Goal: Information Seeking & Learning: Learn about a topic

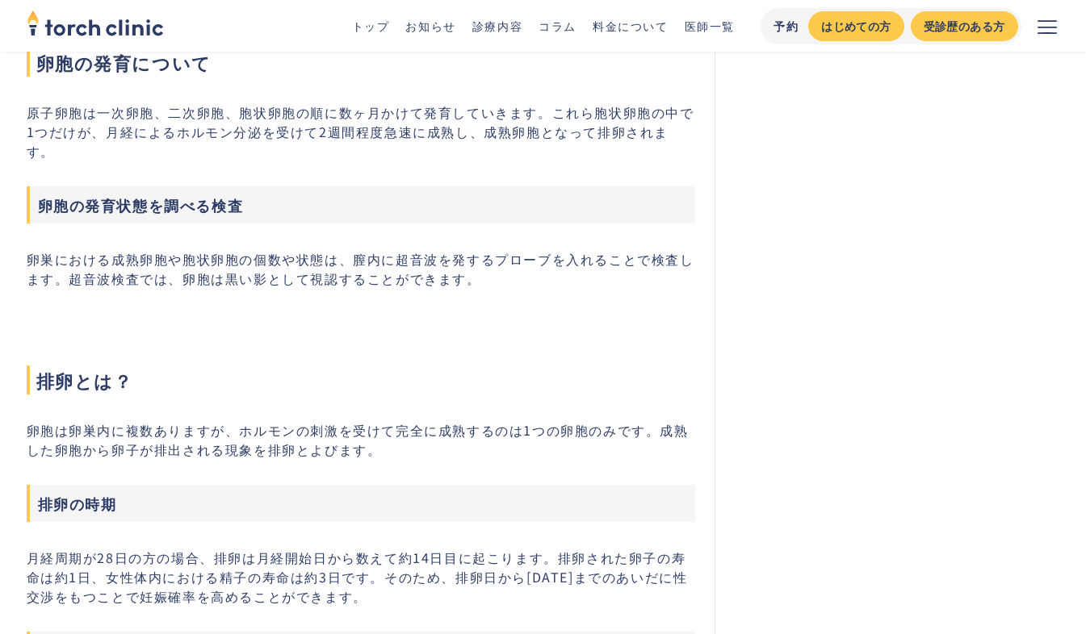
scroll to position [1405, 0]
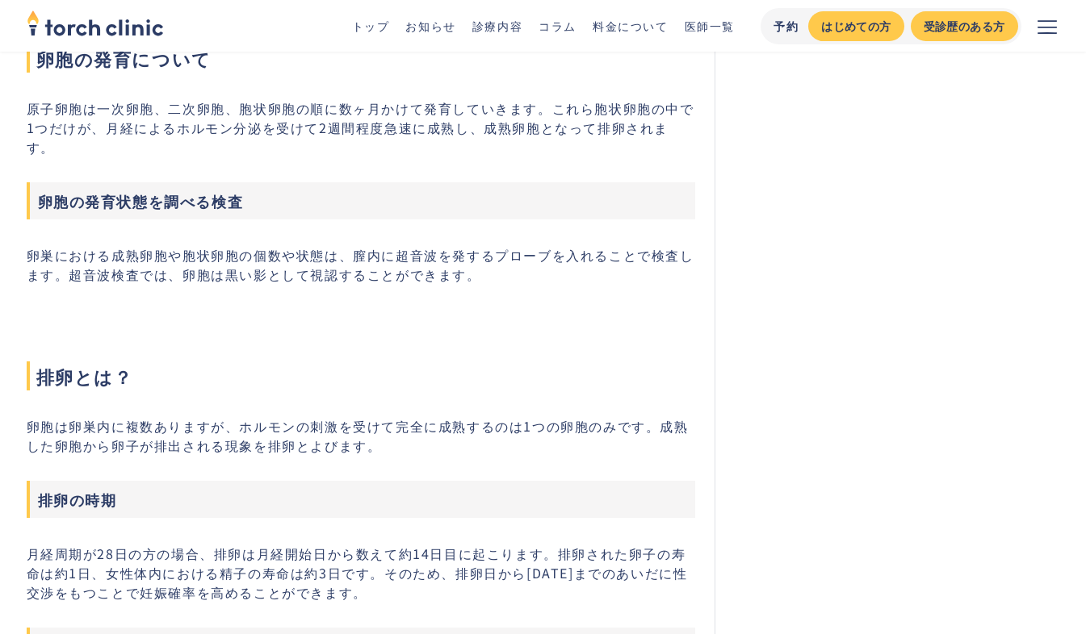
click at [923, 387] on div "恵比寿・上野の不妊治療クリニック 仕事もやりたい事も家族計画も ‍ ‍ 私らしく叶えられるクリニック 予約から会計までムダな待ち時間をなくし、 働きながらでも…" at bounding box center [886, 631] width 345 height 3889
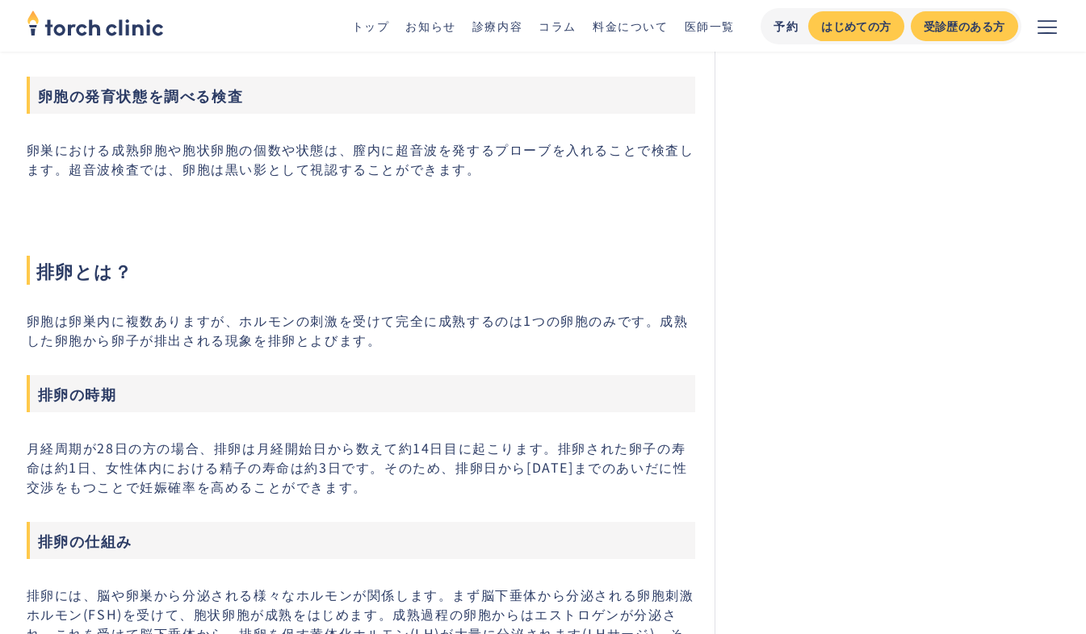
scroll to position [1526, 0]
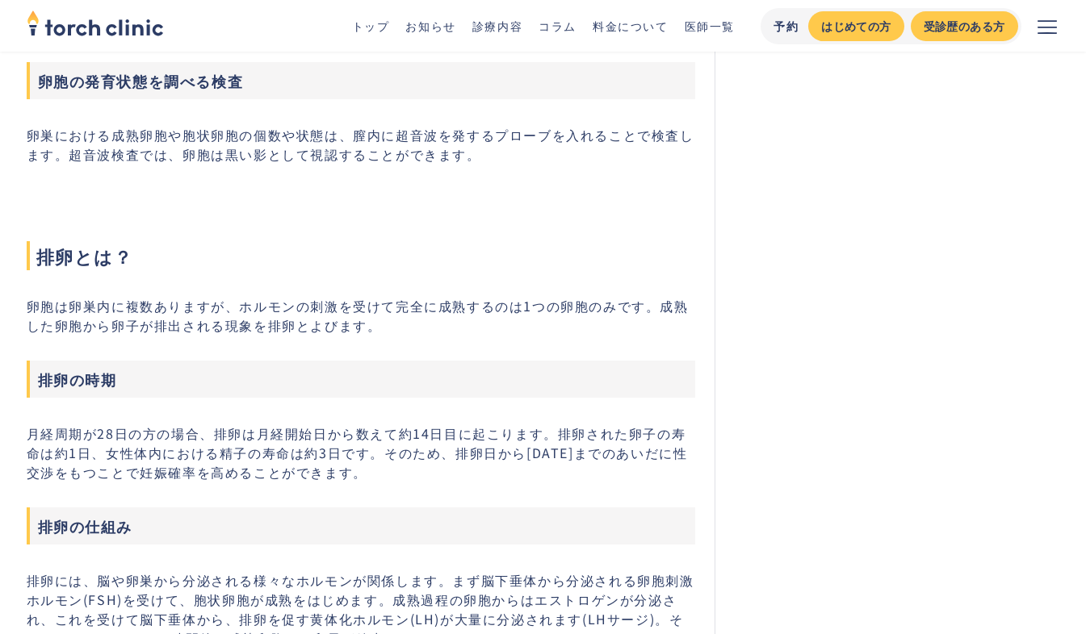
click at [876, 342] on div "恵比寿・上野の不妊治療クリニック 仕事もやりたい事も家族計画も ‍ ‍ 私らしく叶えられるクリニック 予約から会計までムダな待ち時間をなくし、 働きながらでも…" at bounding box center [886, 511] width 345 height 3889
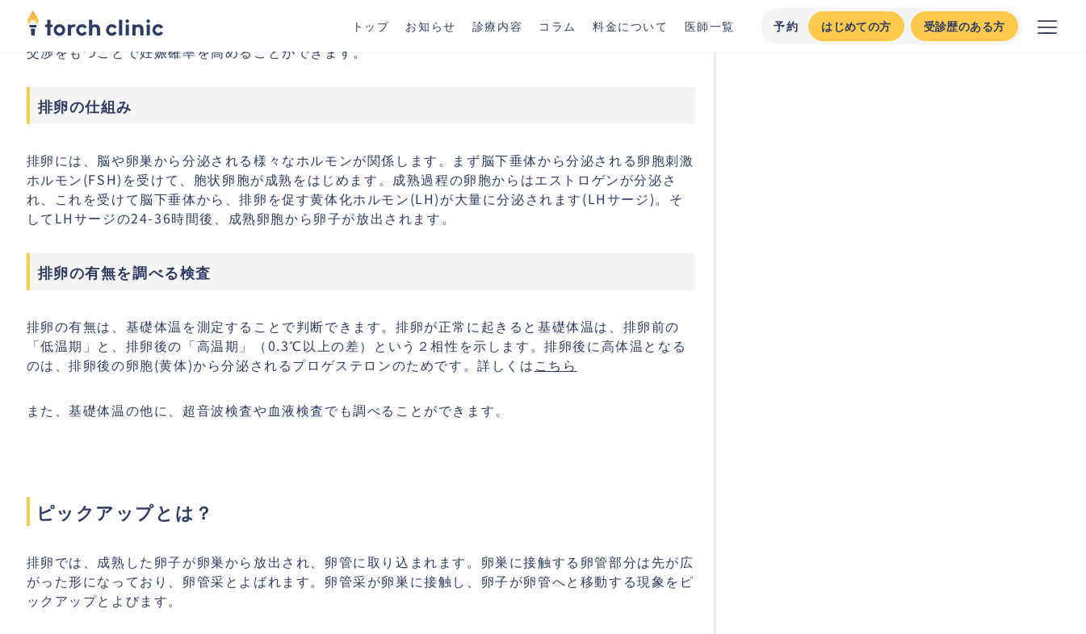
scroll to position [1946, 0]
click at [544, 358] on link "こちら" at bounding box center [555, 364] width 43 height 19
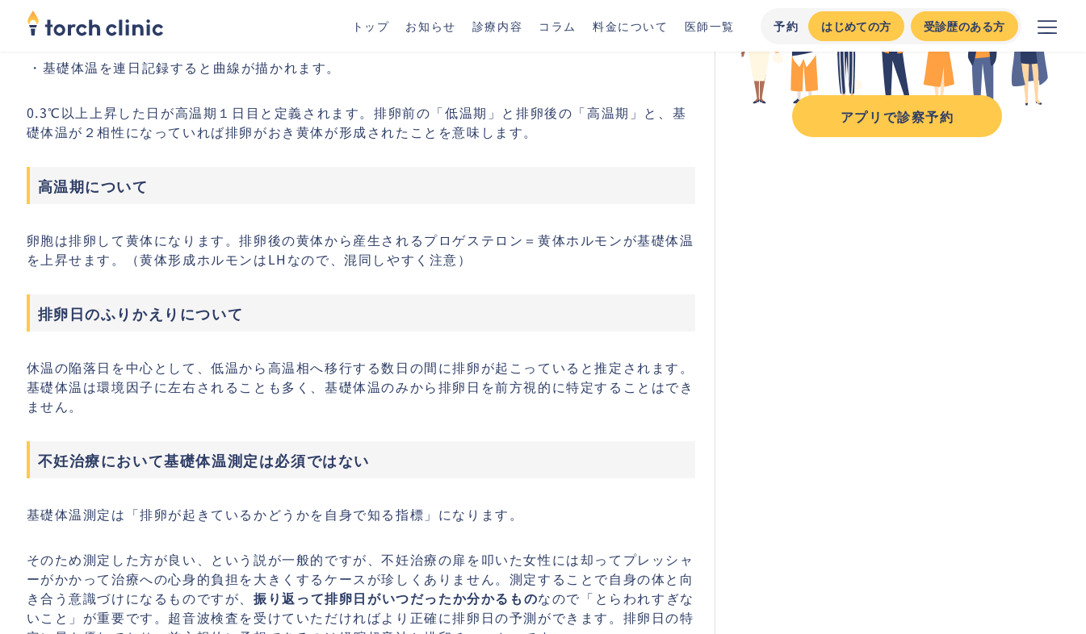
scroll to position [316, 0]
